Goal: Register for event/course

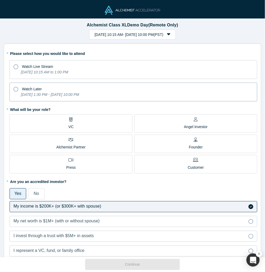
click at [69, 94] on icon "[DATE] 1:30 PM - [DATE] 10:00 PM" at bounding box center [50, 94] width 58 height 4
click at [0, 0] on input "Watch Later [DATE] 1:30 PM - [DATE] 10:00 PM" at bounding box center [0, 0] width 0 height 0
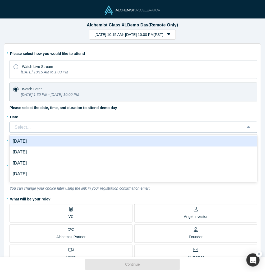
click at [69, 126] on div "Select..." at bounding box center [127, 127] width 227 height 7
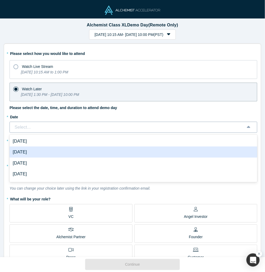
click at [50, 151] on div "[DATE]" at bounding box center [133, 152] width 247 height 11
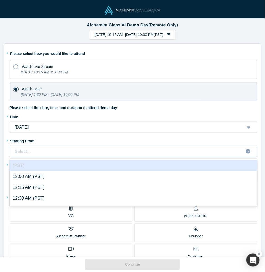
click at [48, 152] on div at bounding box center [127, 152] width 226 height 8
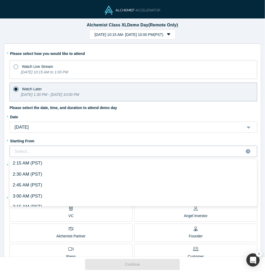
scroll to position [352, 0]
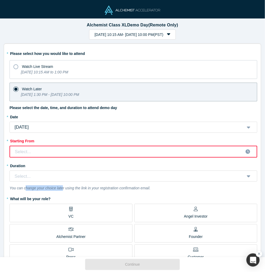
drag, startPoint x: 26, startPoint y: 188, endPoint x: 61, endPoint y: 187, distance: 35.4
click at [63, 186] on icon "You can change your choice later using the link in your registration confirmati…" at bounding box center [80, 188] width 141 height 4
click at [61, 187] on icon "You can change your choice later using the link in your registration confirmati…" at bounding box center [80, 188] width 141 height 4
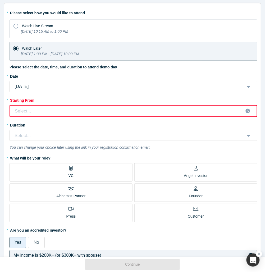
scroll to position [0, 0]
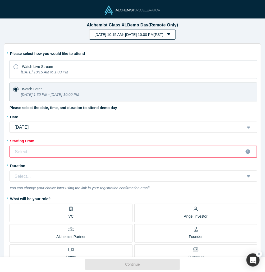
click at [110, 36] on button "[DATE] 10:15 AM - [DATE] 10:00 PM ( PST )" at bounding box center [132, 35] width 87 height 10
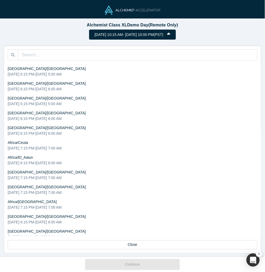
scroll to position [1301, 0]
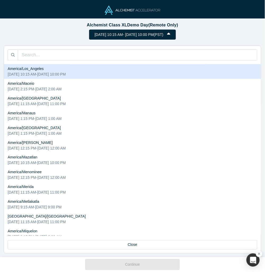
click at [114, 35] on button "[DATE] 10:15 AM - [DATE] 10:00 PM ( PST )" at bounding box center [132, 35] width 87 height 10
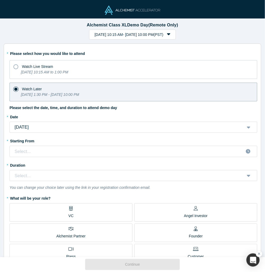
click at [114, 35] on button "[DATE] 10:15 AM - [DATE] 10:00 PM ( PST )" at bounding box center [132, 35] width 87 height 10
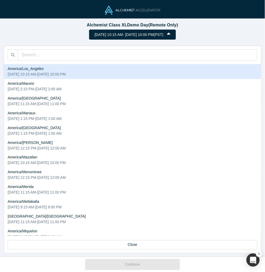
click at [114, 35] on button "[DATE] 10:15 AM - [DATE] 10:00 PM ( PST )" at bounding box center [132, 35] width 87 height 10
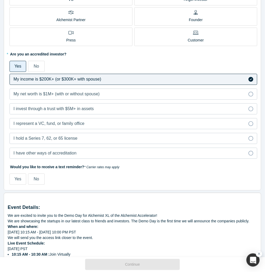
scroll to position [280, 0]
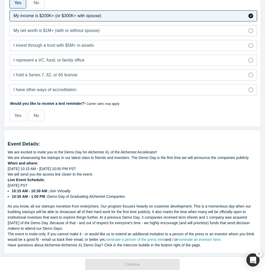
drag, startPoint x: 46, startPoint y: 185, endPoint x: 50, endPoint y: 240, distance: 55.6
click at [50, 240] on div "Event Details: We are excited to invite you to the Demo Day for Alchemist XL of…" at bounding box center [132, 190] width 249 height 115
click at [49, 217] on div "As you know, all our startups monetize from enterprises. Our program focuses he…" at bounding box center [132, 218] width 249 height 28
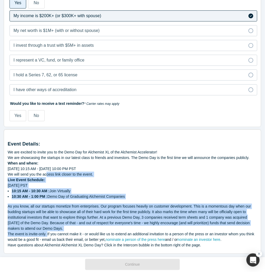
drag, startPoint x: 47, startPoint y: 183, endPoint x: 48, endPoint y: 230, distance: 47.0
click at [48, 230] on div "Event Details: We are excited to invite you to the Demo Day for Alchemist XL of…" at bounding box center [132, 190] width 249 height 115
drag, startPoint x: 48, startPoint y: 230, endPoint x: 48, endPoint y: 217, distance: 12.7
click at [48, 229] on div "As you know, all our startups monetize from enterprises. Our program focuses he…" at bounding box center [132, 218] width 249 height 28
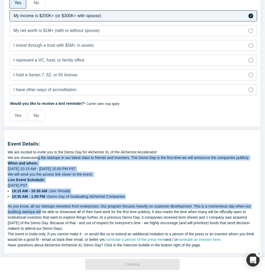
drag, startPoint x: 38, startPoint y: 158, endPoint x: 41, endPoint y: 212, distance: 54.2
click at [41, 212] on div "Event Details: We are excited to invite you to the Demo Day for Alchemist XL of…" at bounding box center [132, 190] width 249 height 115
click at [41, 212] on div "As you know, all our startups monetize from enterprises. Our program focuses he…" at bounding box center [132, 218] width 249 height 28
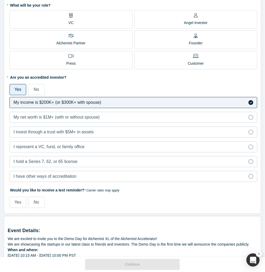
scroll to position [0, 0]
